Goal: Check status: Verify the current state of an ongoing process or item

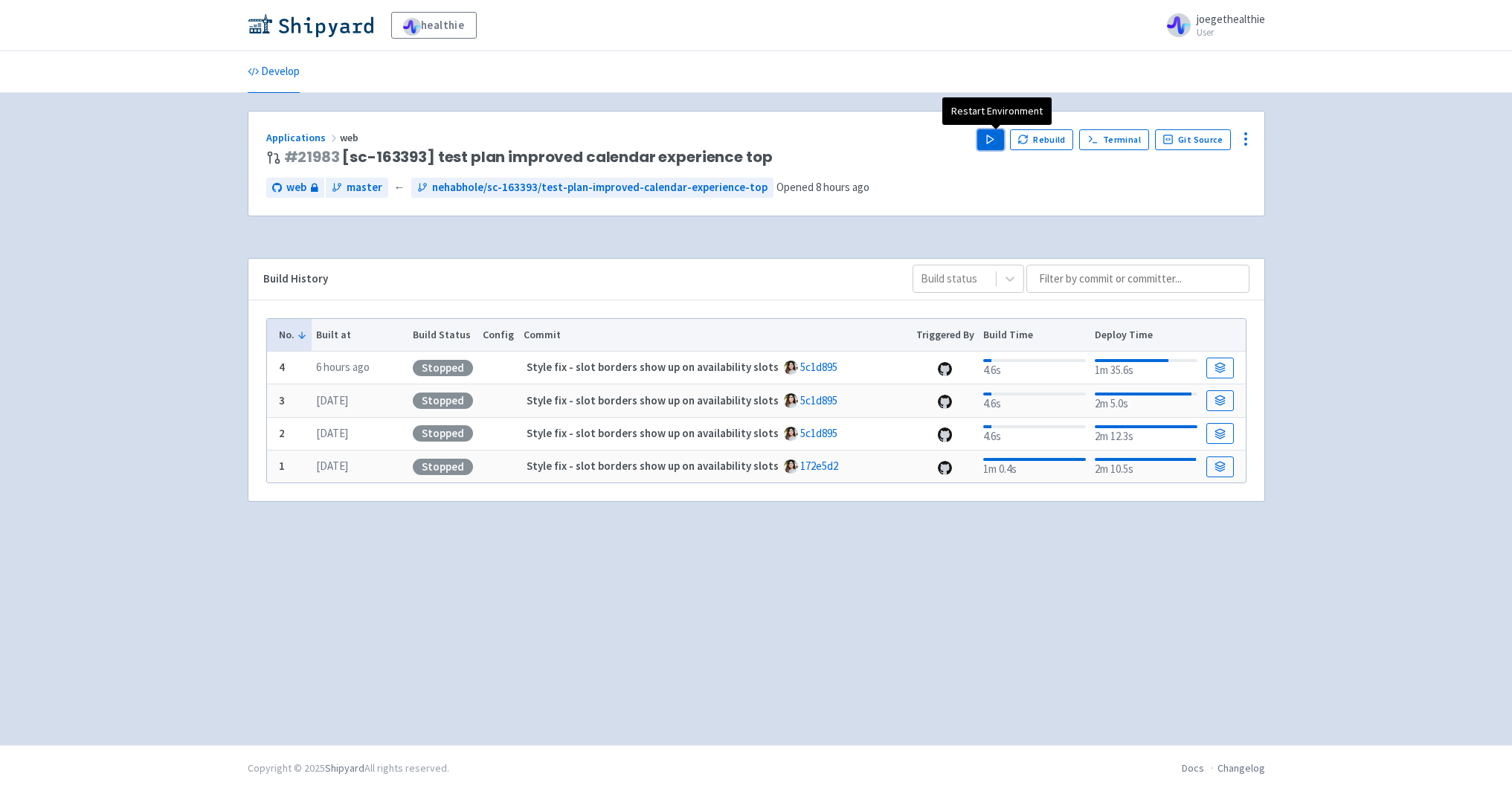
click at [992, 145] on button "Play" at bounding box center [991, 140] width 27 height 21
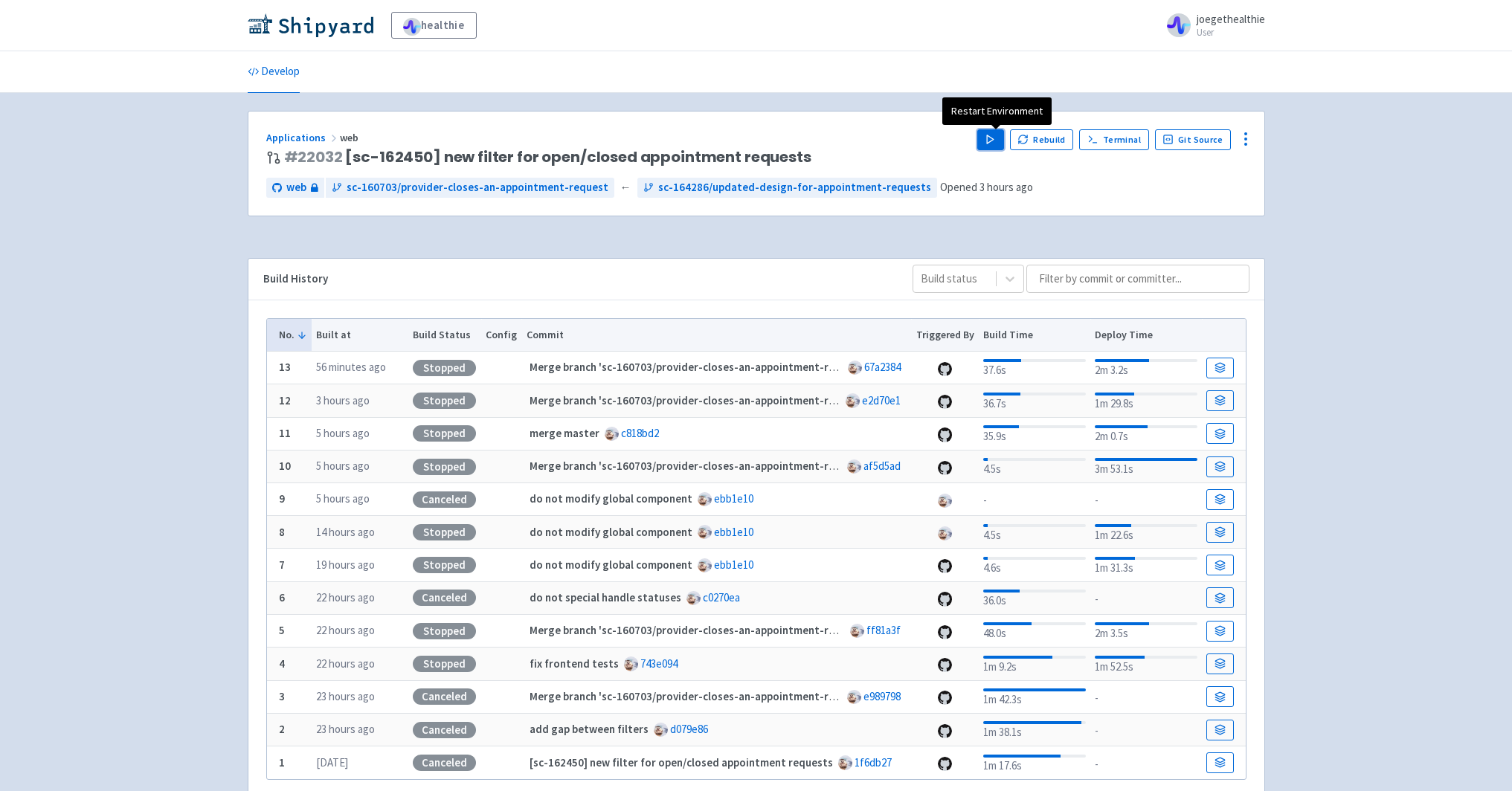
click at [992, 141] on polygon "button" at bounding box center [990, 139] width 7 height 9
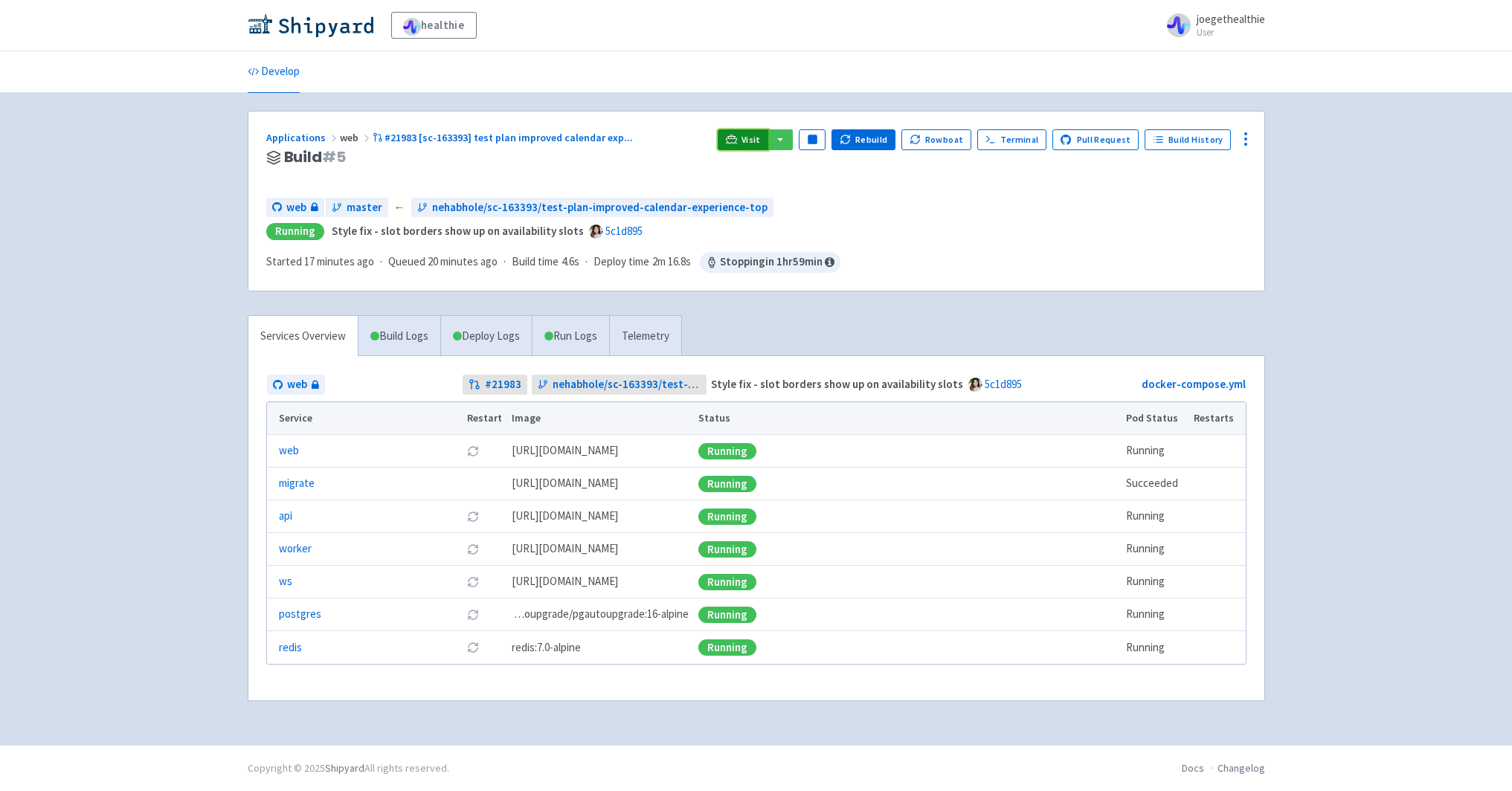
click at [754, 138] on span "Visit" at bounding box center [751, 140] width 19 height 12
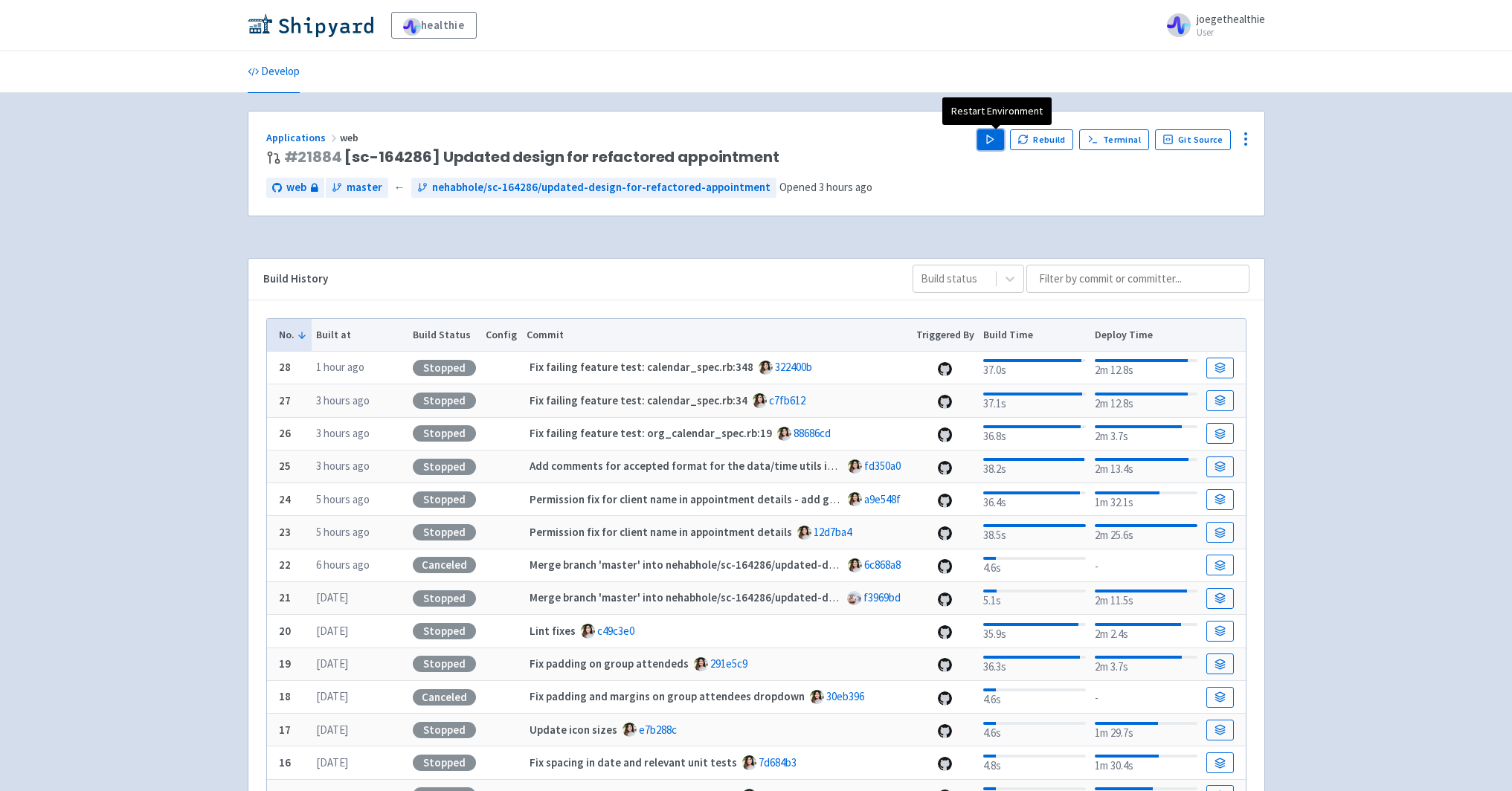
click at [992, 142] on icon "button" at bounding box center [990, 140] width 11 height 11
